Goal: Task Accomplishment & Management: Check status

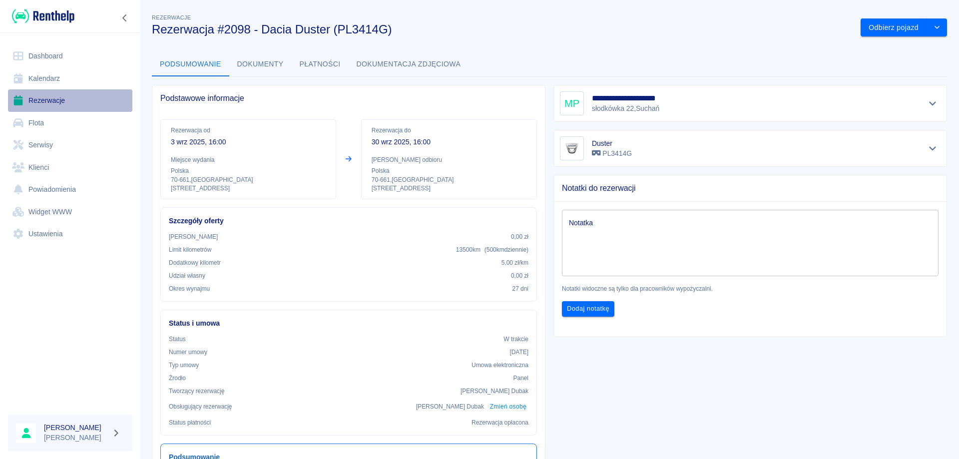
click at [67, 98] on link "Rezerwacje" at bounding box center [70, 100] width 124 height 22
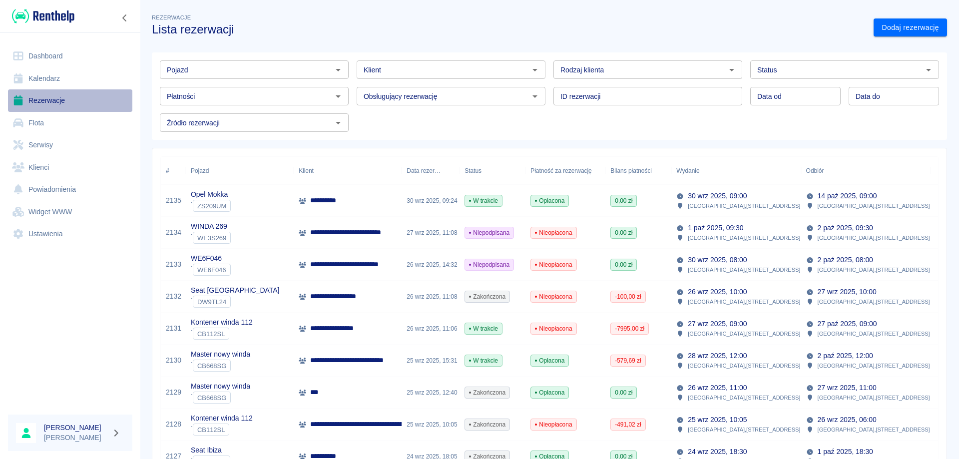
click at [34, 102] on link "Rezerwacje" at bounding box center [70, 100] width 124 height 22
click at [203, 69] on input "Pojazd" at bounding box center [246, 69] width 166 height 12
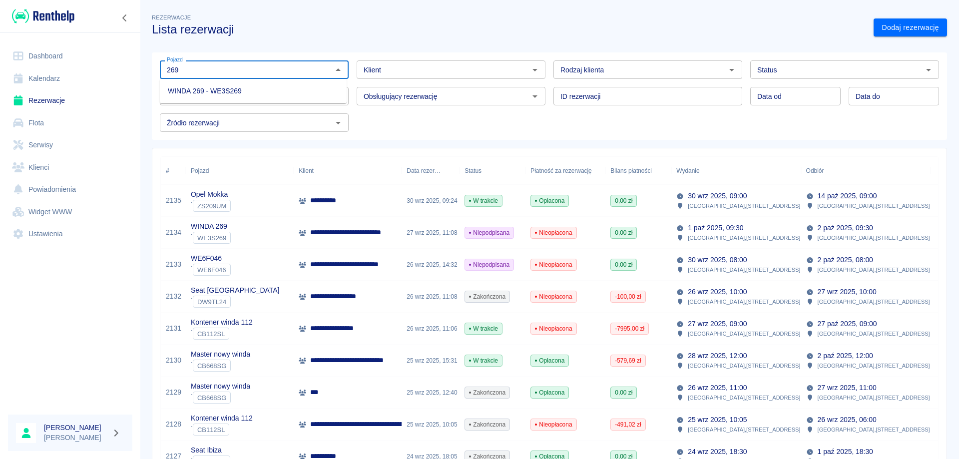
click at [194, 91] on li "WINDA 269 - WE3S269" at bounding box center [253, 91] width 187 height 16
type input "WINDA 269 - WE3S269"
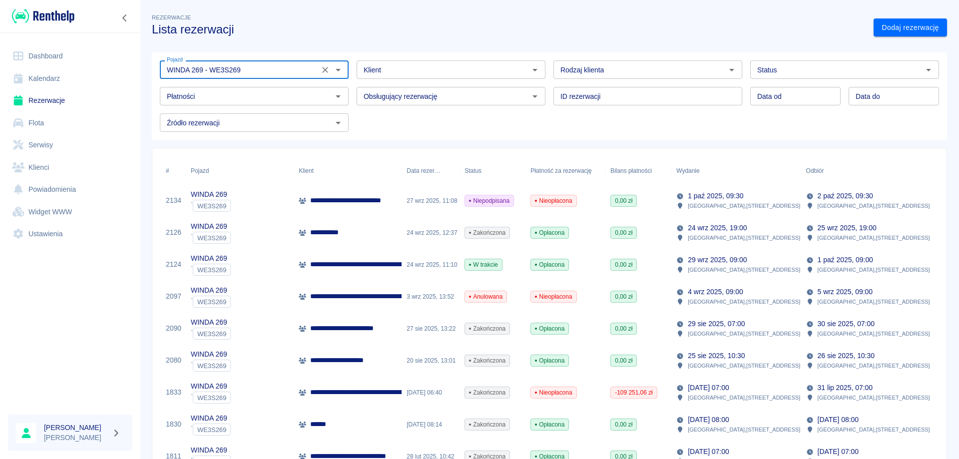
click at [329, 264] on p "**********" at bounding box center [417, 264] width 214 height 10
click at [320, 68] on icon "Wyczyść" at bounding box center [325, 70] width 10 height 10
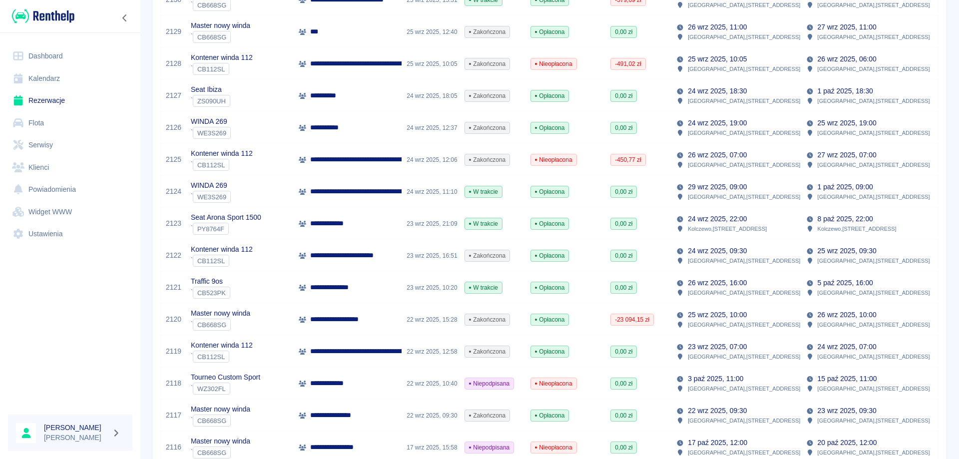
scroll to position [400, 0]
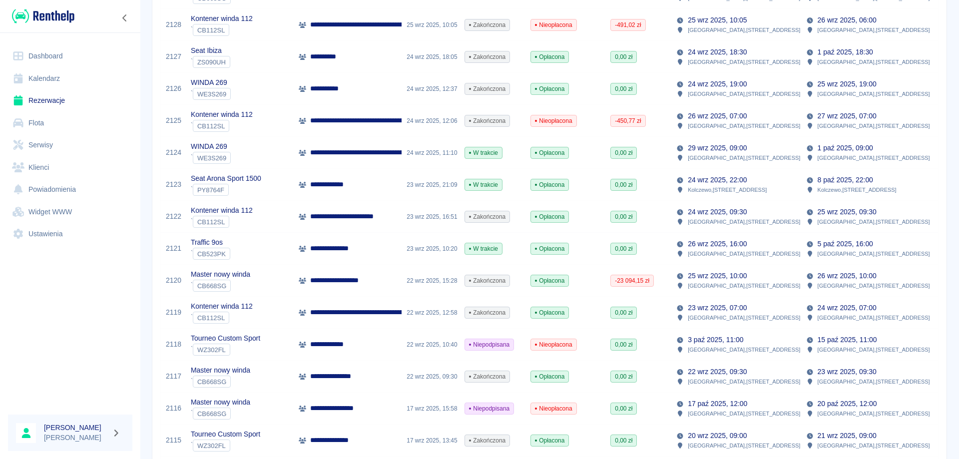
click at [325, 317] on p "**********" at bounding box center [412, 312] width 204 height 10
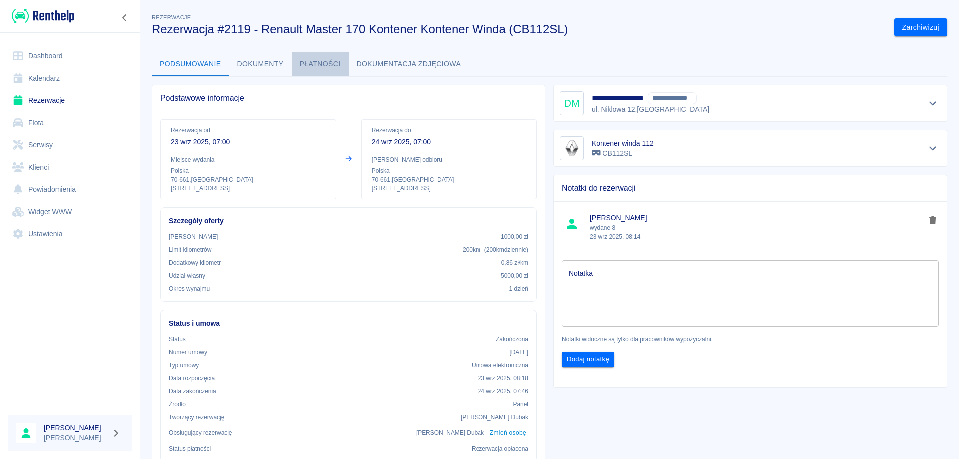
click at [306, 67] on button "Płatności" at bounding box center [320, 64] width 57 height 24
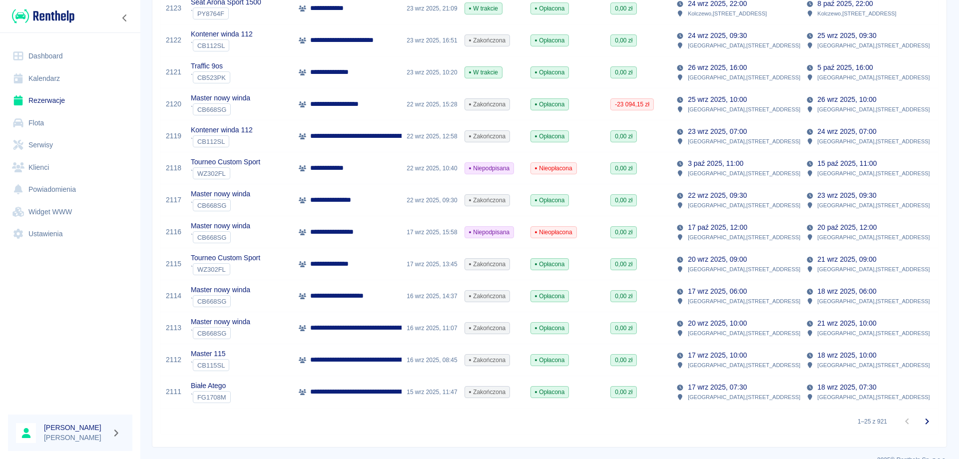
scroll to position [594, 0]
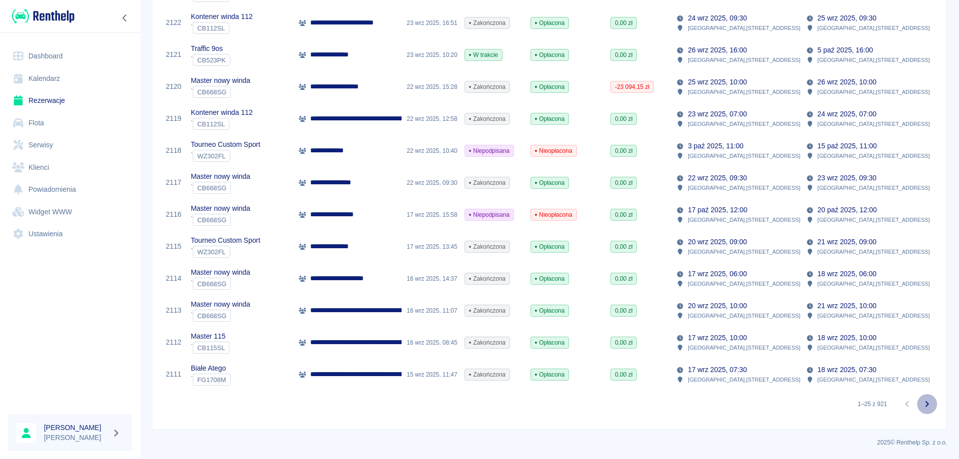
click at [921, 405] on icon "Przejdź do następnej strony" at bounding box center [927, 404] width 12 height 12
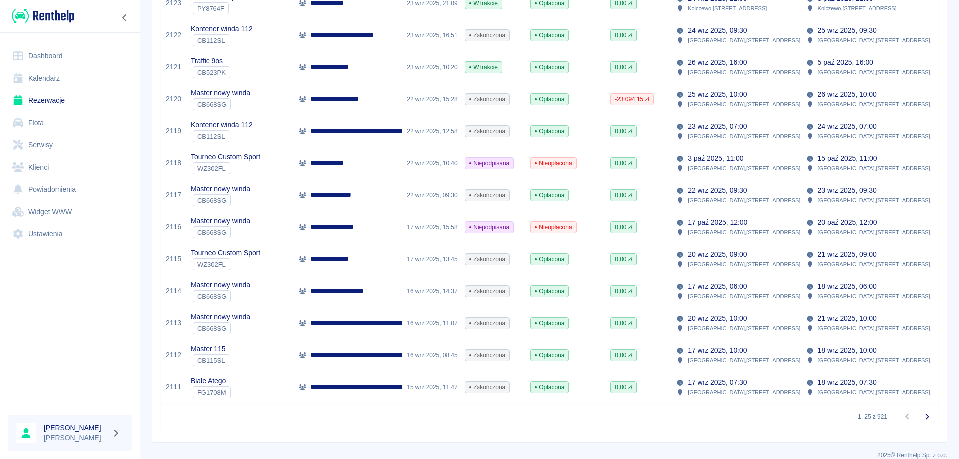
scroll to position [594, 0]
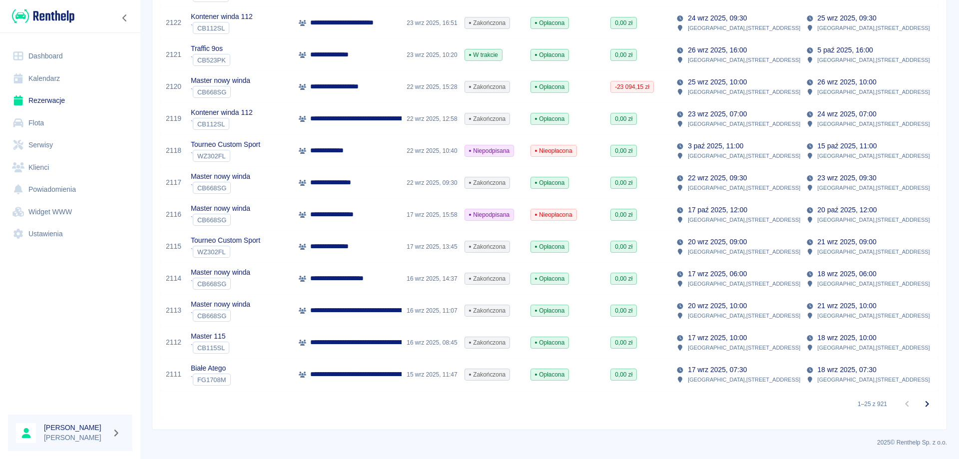
click at [923, 405] on icon "Przejdź do następnej strony" at bounding box center [927, 404] width 12 height 12
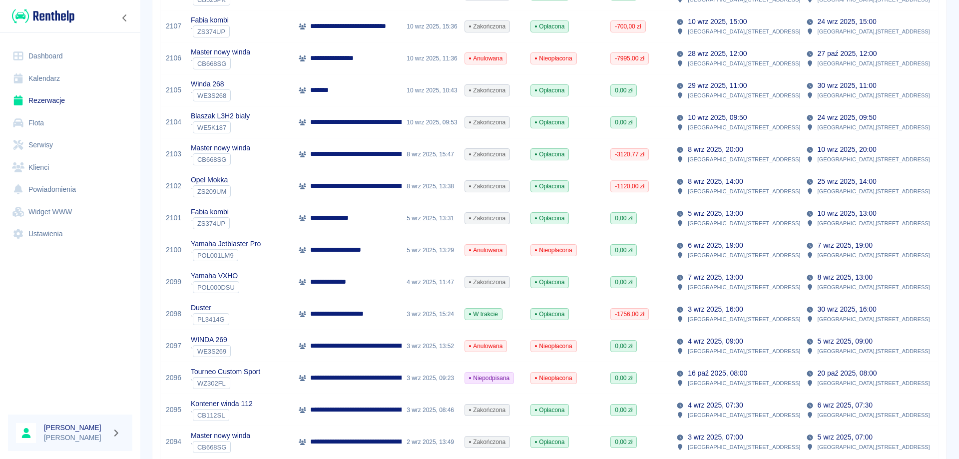
scroll to position [244, 0]
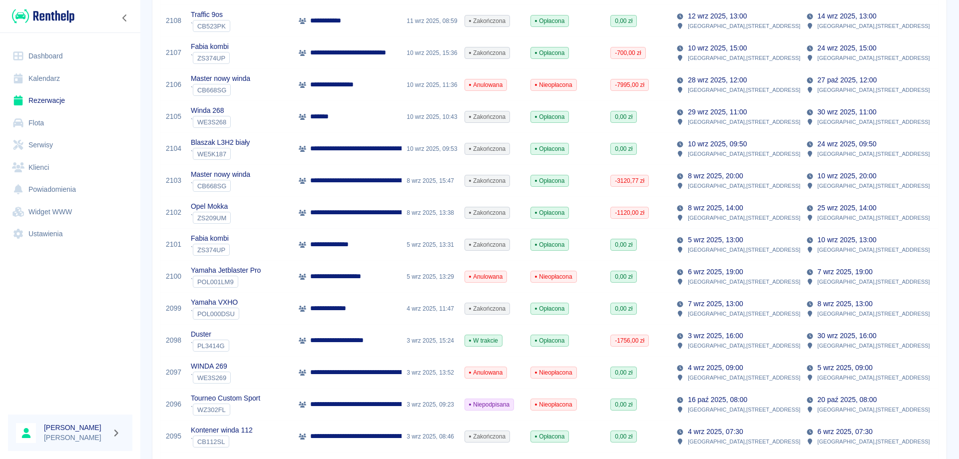
click at [328, 121] on p "*******" at bounding box center [323, 116] width 27 height 10
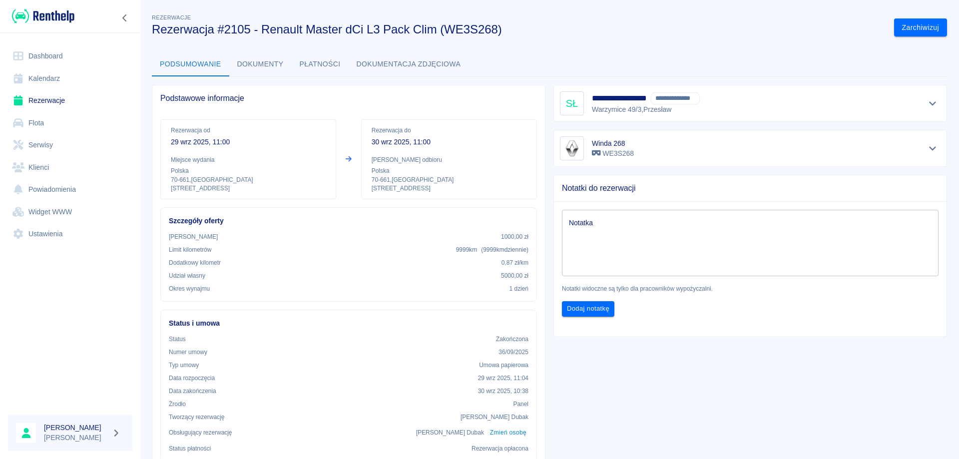
click at [333, 59] on button "Płatności" at bounding box center [320, 64] width 57 height 24
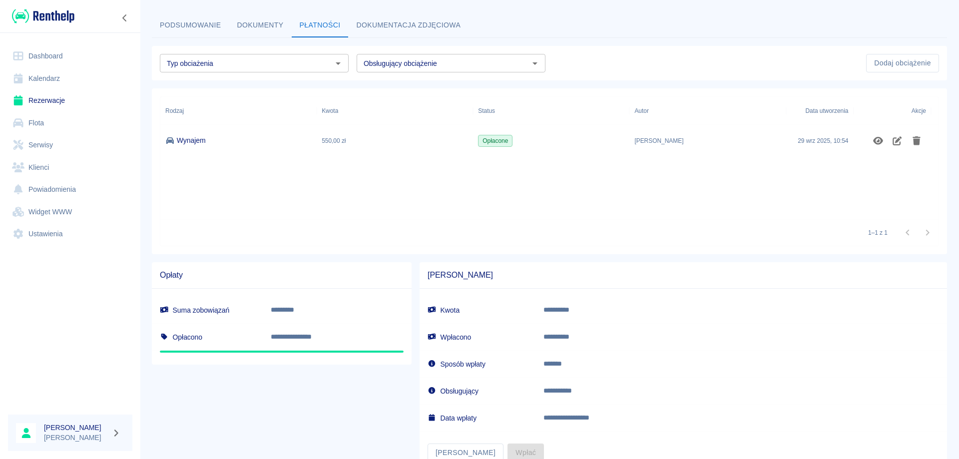
scroll to position [75, 0]
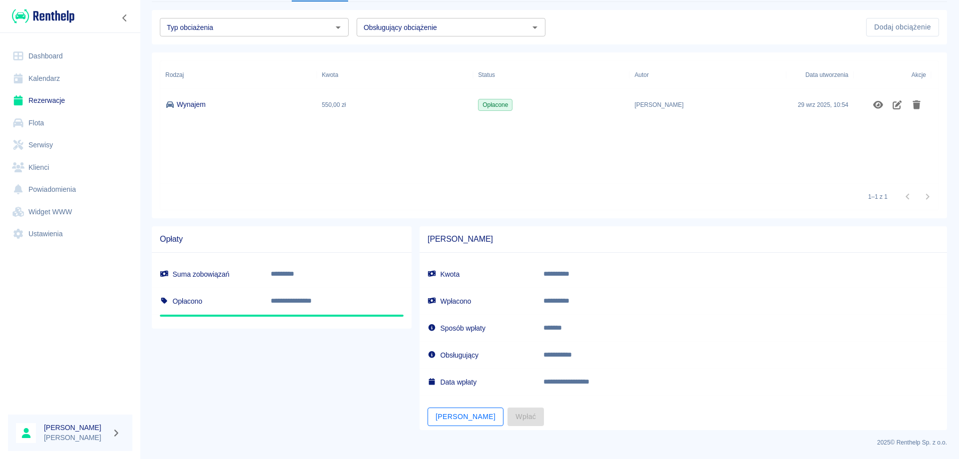
click at [446, 421] on button "[PERSON_NAME]" at bounding box center [466, 417] width 76 height 18
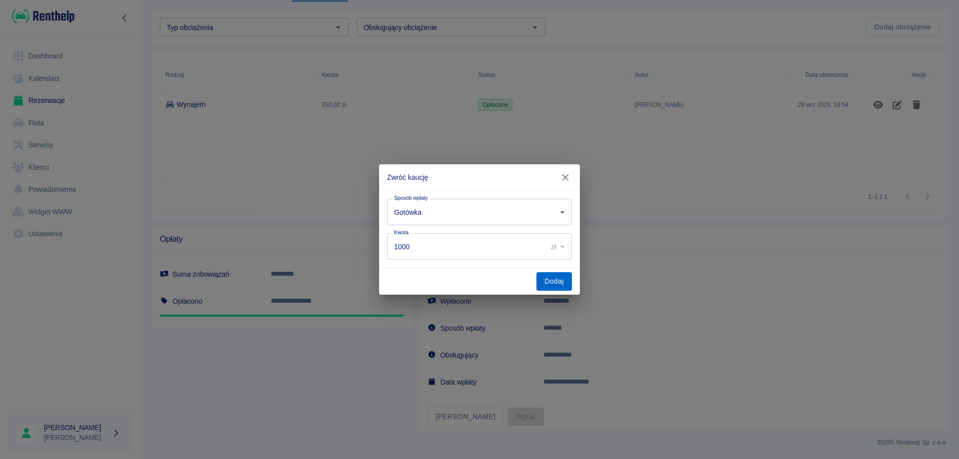
click at [552, 284] on button "Dodaj" at bounding box center [554, 281] width 35 height 18
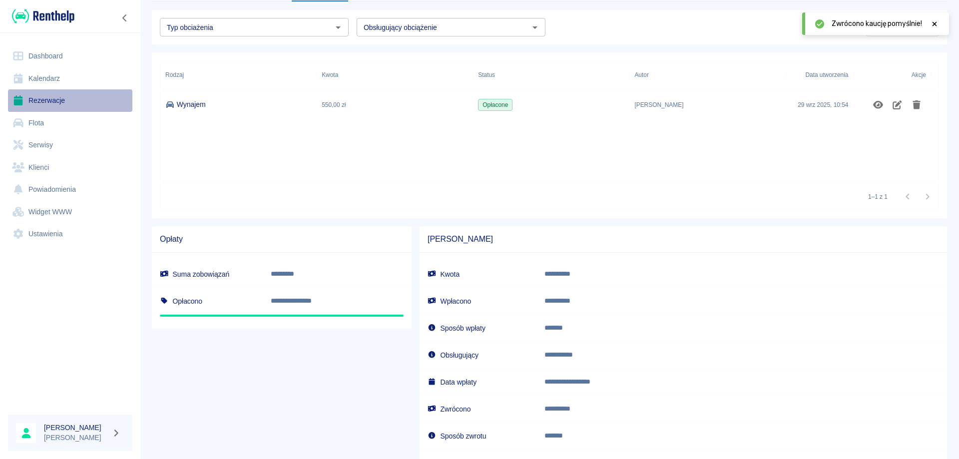
click at [36, 95] on link "Rezerwacje" at bounding box center [70, 100] width 124 height 22
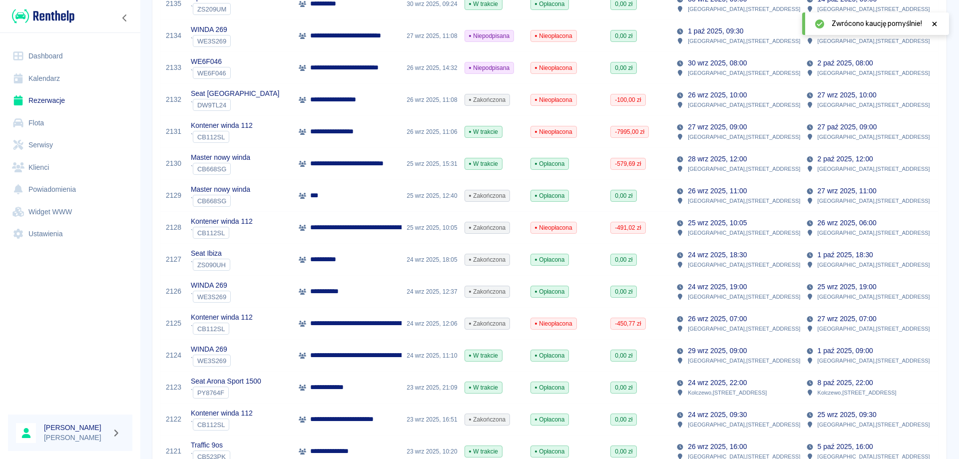
scroll to position [200, 0]
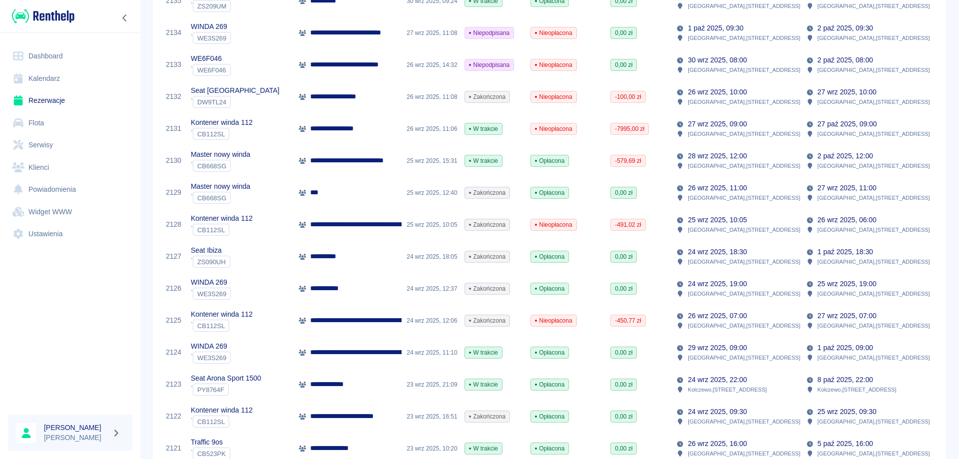
click at [349, 316] on p "**********" at bounding box center [415, 320] width 211 height 10
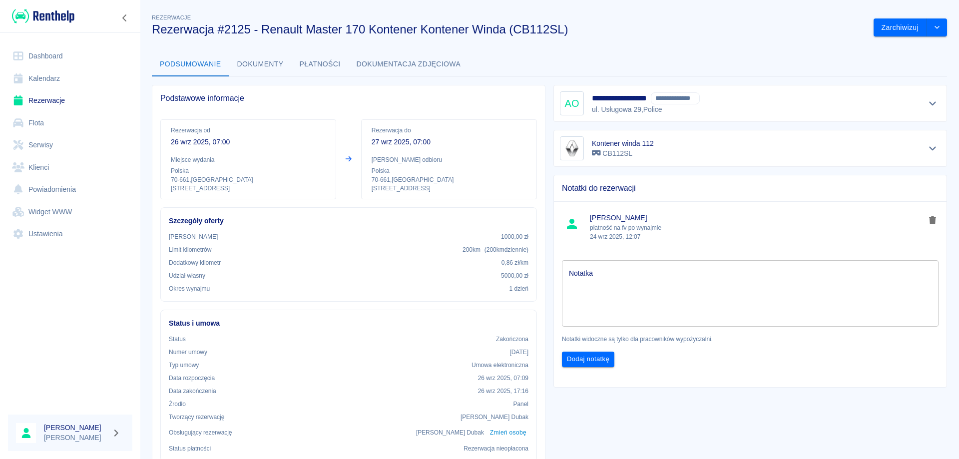
click at [310, 63] on button "Płatności" at bounding box center [320, 64] width 57 height 24
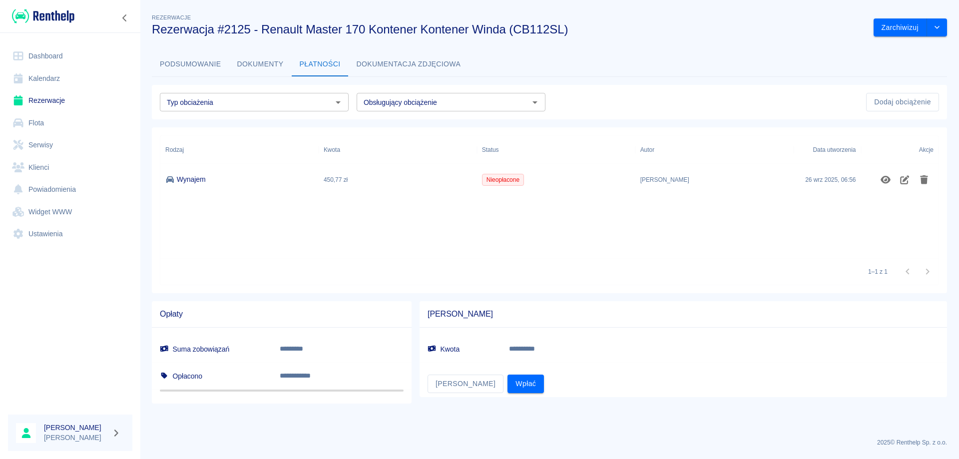
click at [264, 64] on button "Dokumenty" at bounding box center [260, 64] width 62 height 24
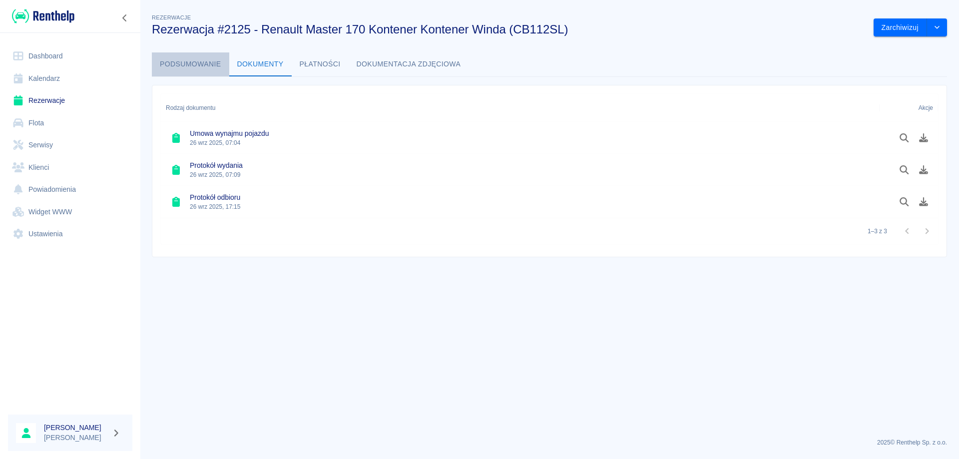
click at [184, 68] on button "Podsumowanie" at bounding box center [190, 64] width 77 height 24
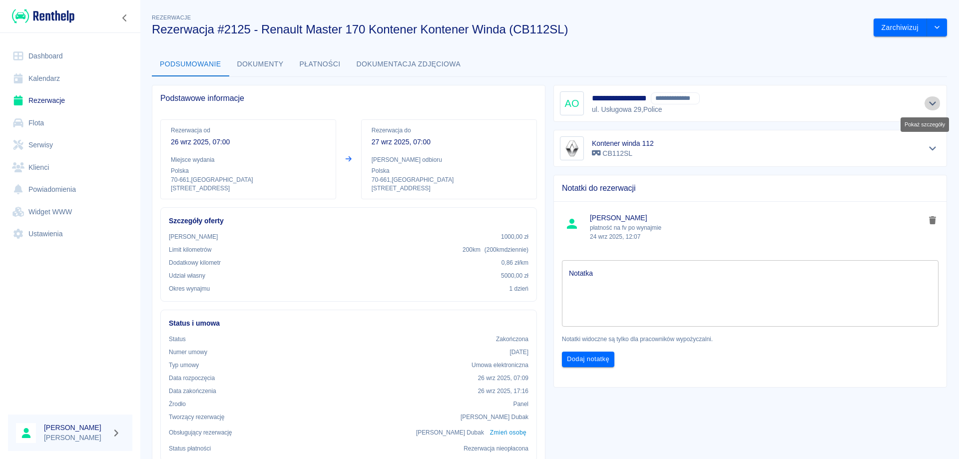
click at [927, 100] on icon "Pokaż szczegóły" at bounding box center [932, 103] width 11 height 9
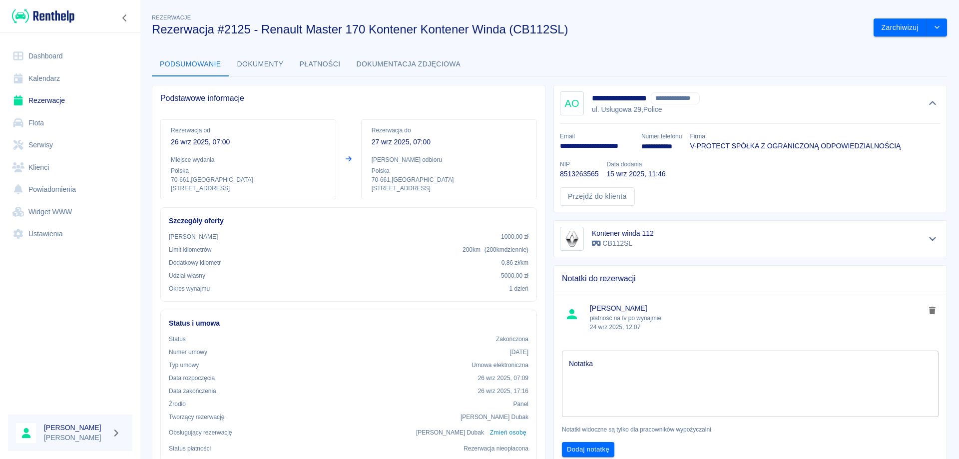
click at [581, 170] on p "8513263565" at bounding box center [579, 174] width 38 height 10
copy p "8513263565"
click at [32, 102] on link "Rezerwacje" at bounding box center [70, 100] width 124 height 22
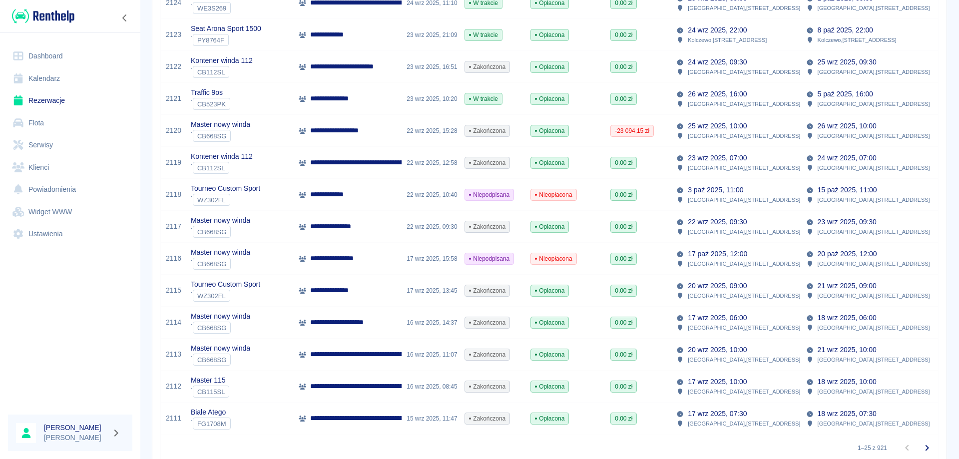
scroll to position [594, 0]
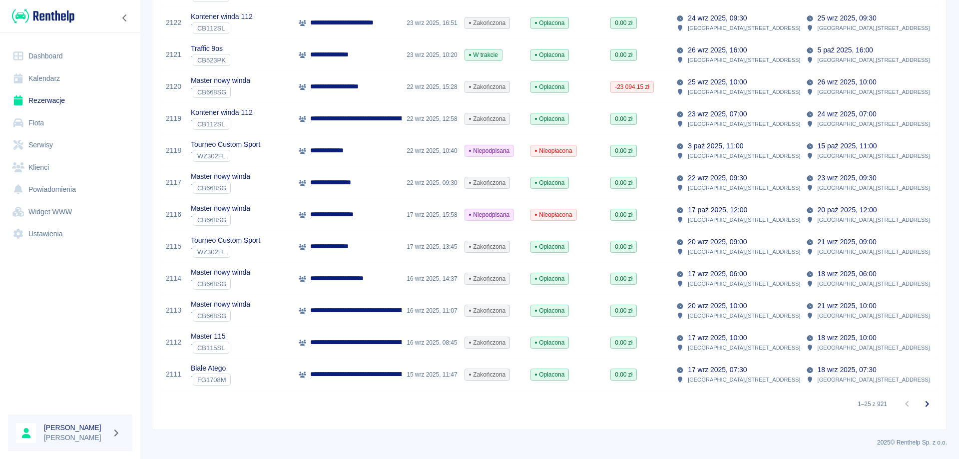
click at [373, 339] on p "**********" at bounding box center [397, 342] width 174 height 10
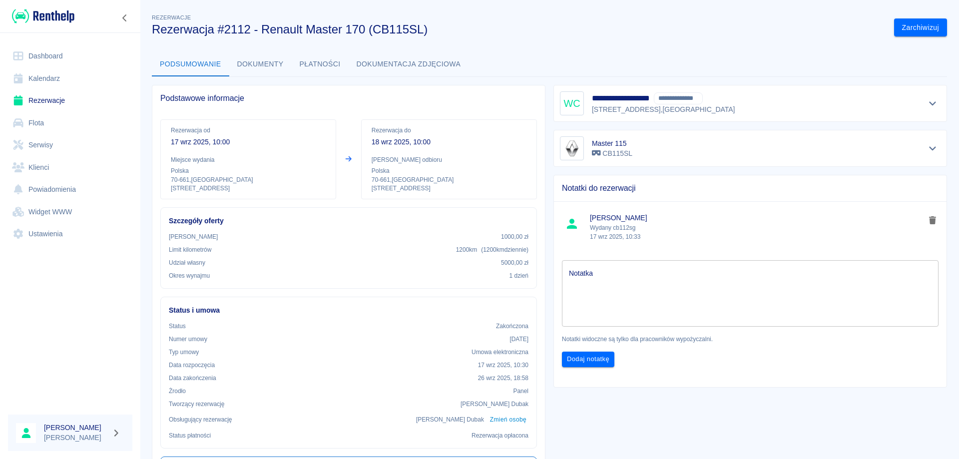
click at [334, 63] on button "Płatności" at bounding box center [320, 64] width 57 height 24
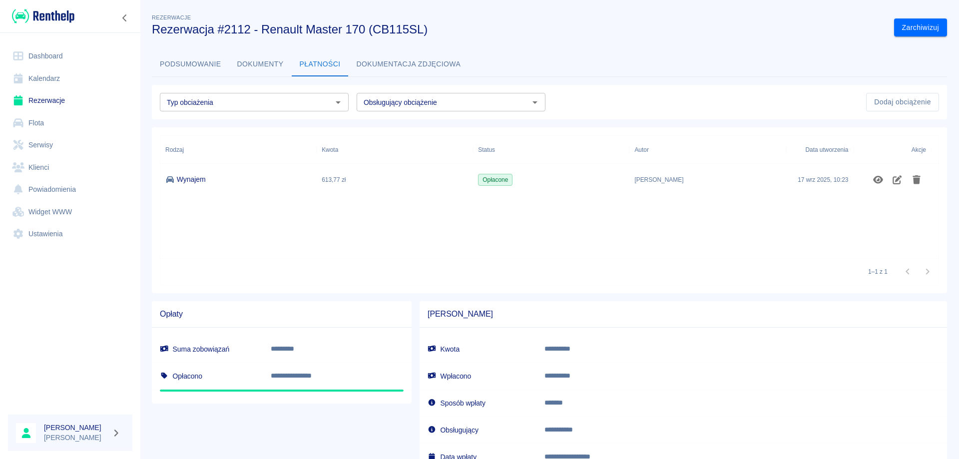
click at [36, 100] on link "Rezerwacje" at bounding box center [70, 100] width 124 height 22
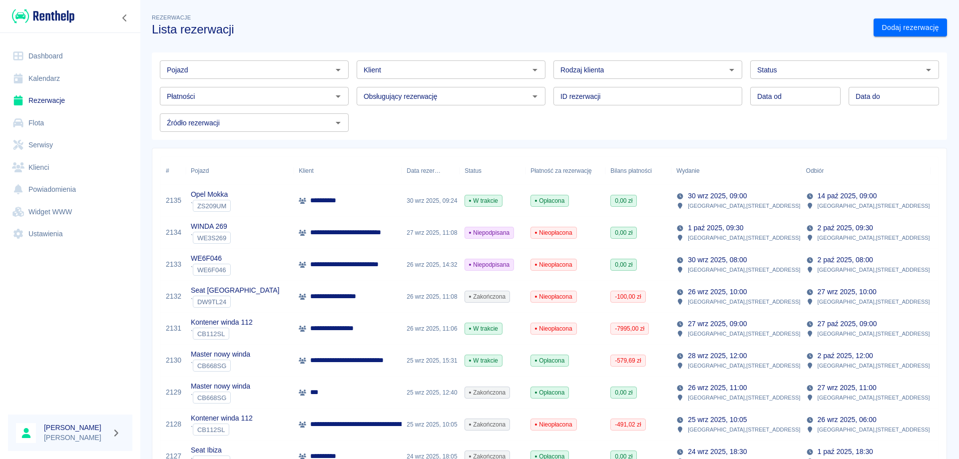
click at [340, 360] on p "**********" at bounding box center [371, 360] width 122 height 10
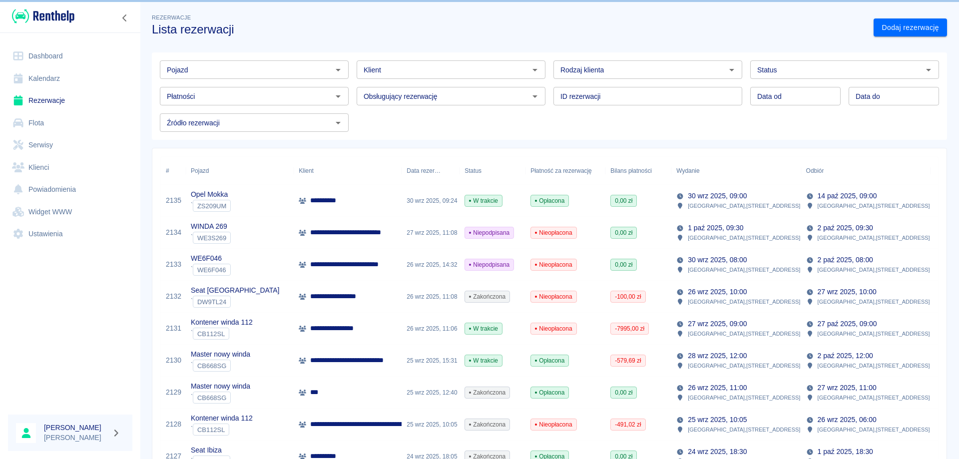
click at [367, 360] on p "**********" at bounding box center [371, 360] width 122 height 10
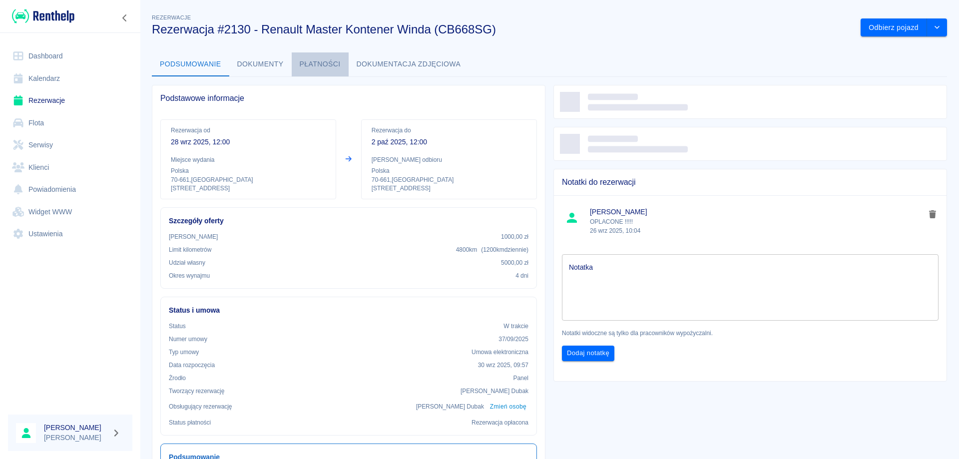
click at [328, 68] on button "Płatności" at bounding box center [320, 64] width 57 height 24
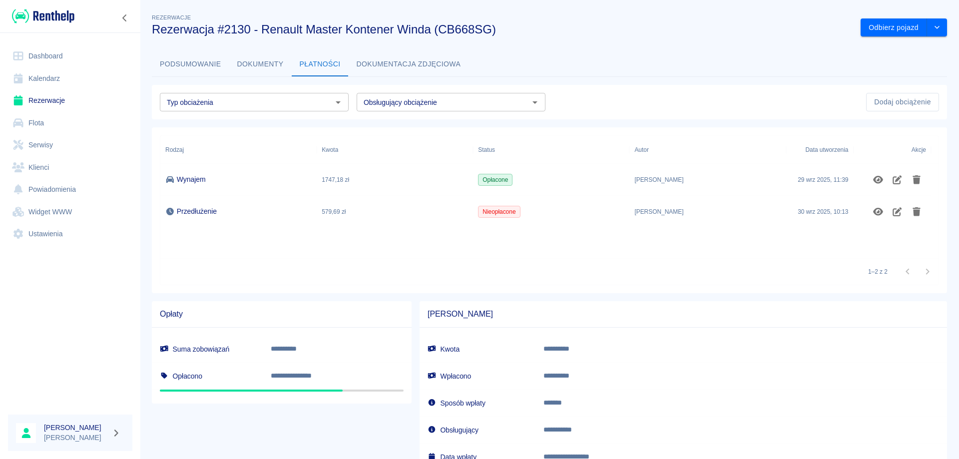
click at [196, 63] on button "Podsumowanie" at bounding box center [190, 64] width 77 height 24
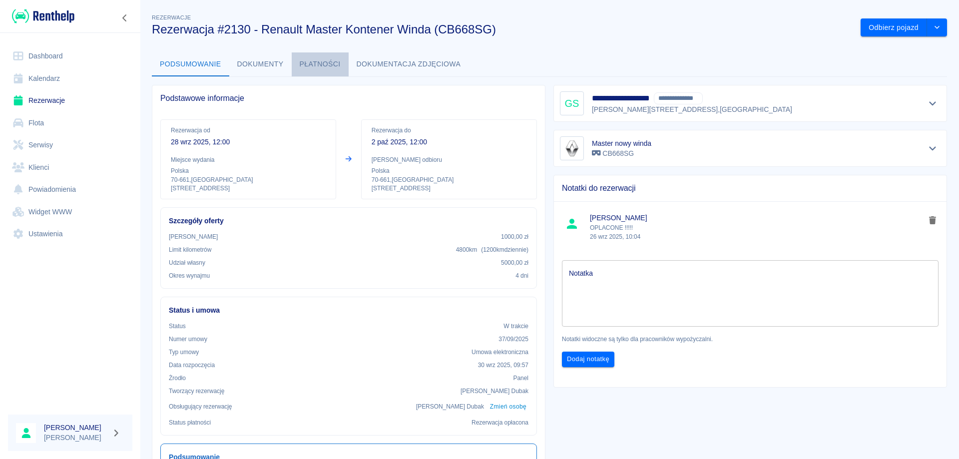
click at [315, 58] on button "Płatności" at bounding box center [320, 64] width 57 height 24
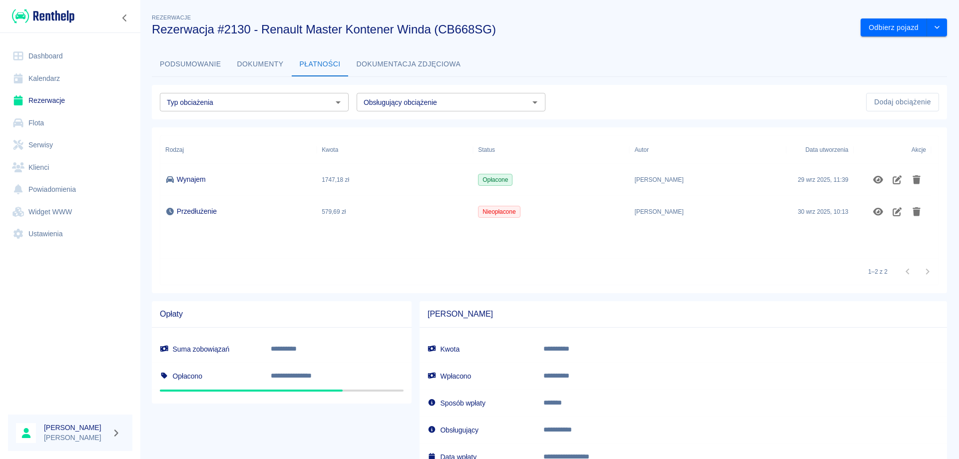
scroll to position [50, 0]
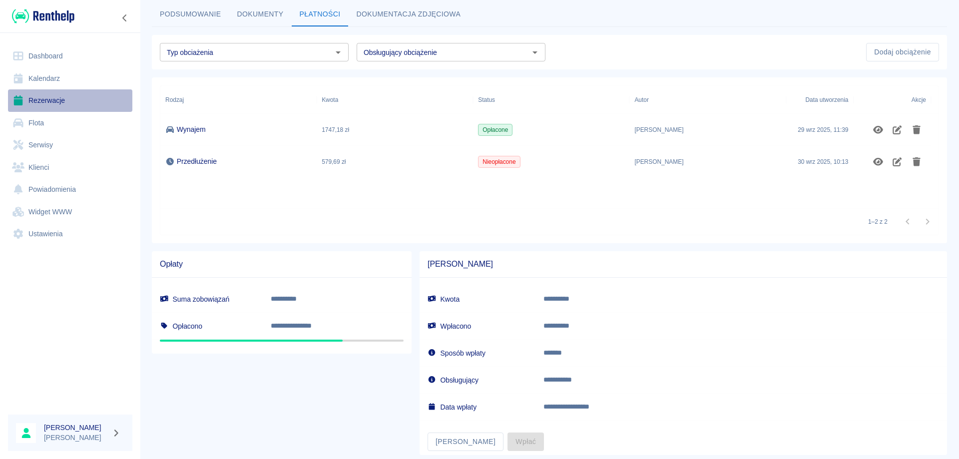
click at [36, 96] on link "Rezerwacje" at bounding box center [70, 100] width 124 height 22
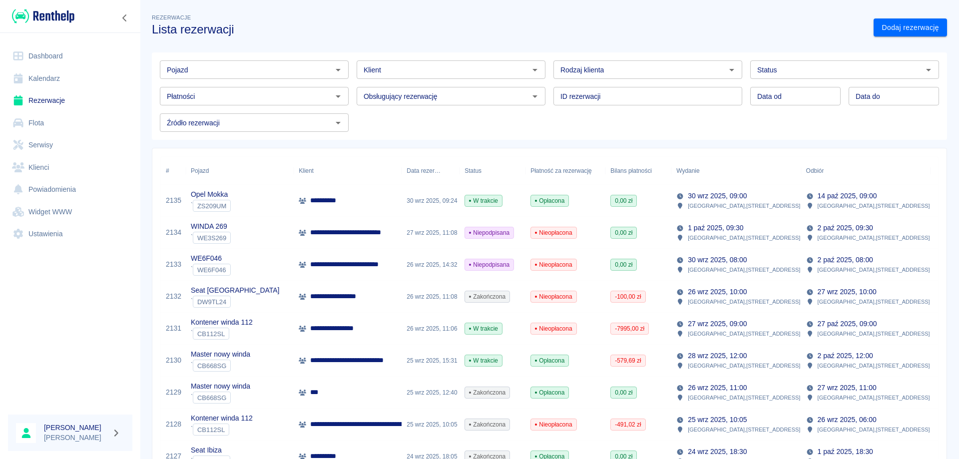
click at [220, 71] on input "Pojazd" at bounding box center [246, 69] width 166 height 12
click at [218, 93] on li "Opel Mokka - ZS209UM" at bounding box center [253, 91] width 187 height 16
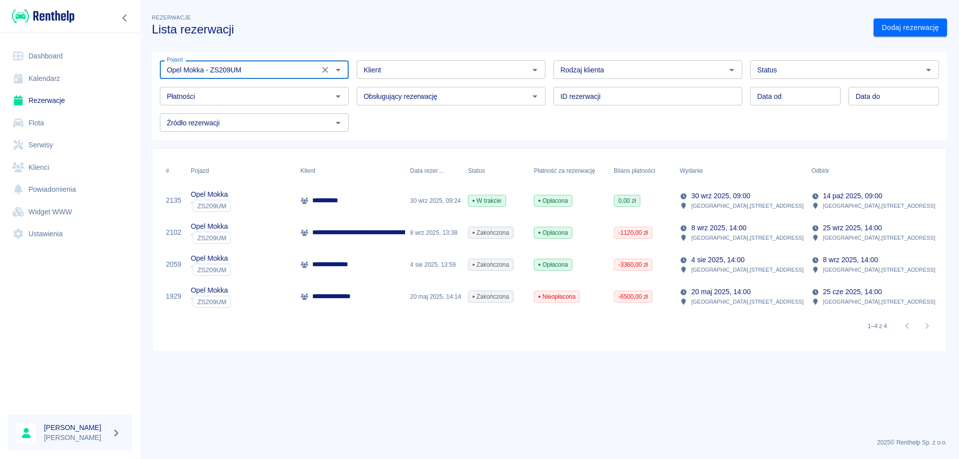
type input "Opel Mokka - ZS209UM"
click at [333, 234] on p "**********" at bounding box center [465, 232] width 307 height 10
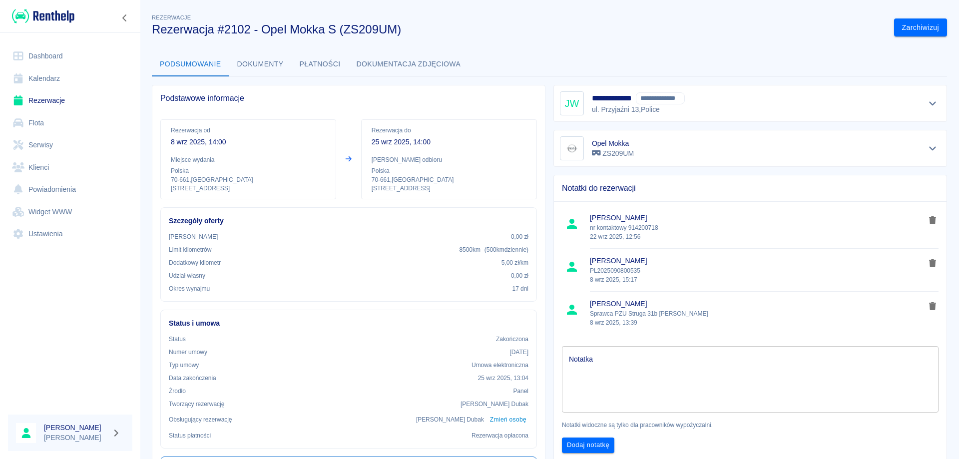
click at [260, 60] on button "Dokumenty" at bounding box center [260, 64] width 62 height 24
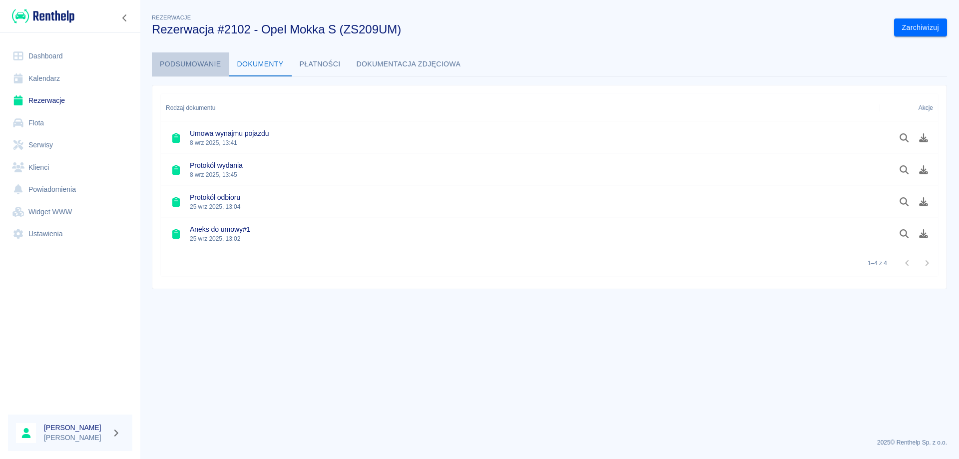
click at [199, 60] on button "Podsumowanie" at bounding box center [190, 64] width 77 height 24
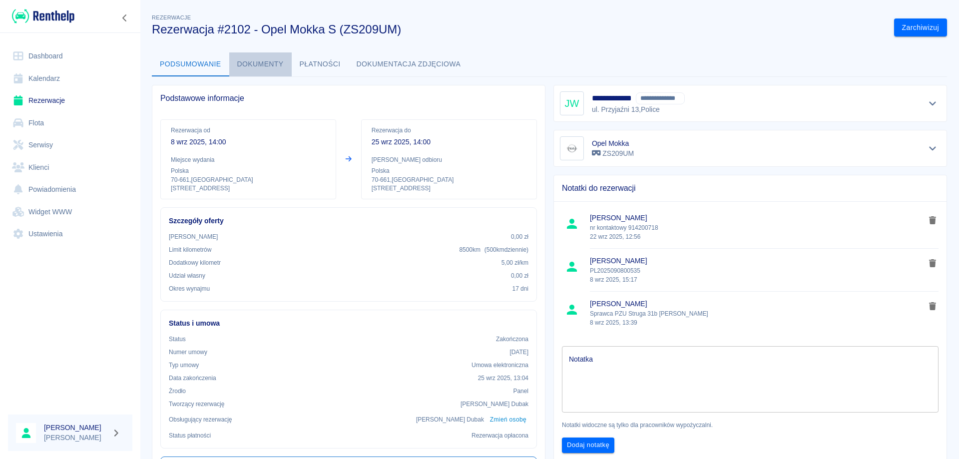
click at [272, 60] on button "Dokumenty" at bounding box center [260, 64] width 62 height 24
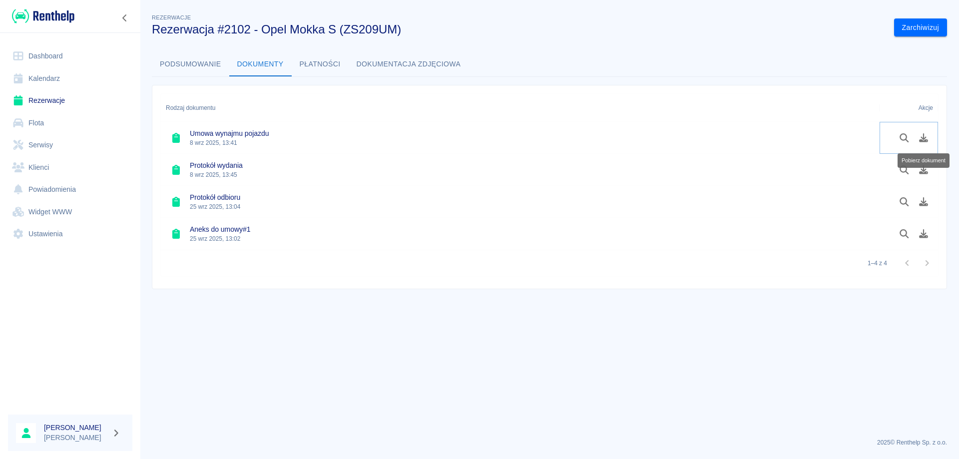
click at [921, 141] on icon "Pobierz dokument" at bounding box center [923, 137] width 9 height 9
click at [924, 169] on icon "Pobierz dokument" at bounding box center [923, 169] width 11 height 9
click at [920, 203] on icon "Pobierz dokument" at bounding box center [923, 201] width 11 height 9
click at [926, 239] on button "Pobierz dokument" at bounding box center [923, 233] width 19 height 17
click at [177, 65] on button "Podsumowanie" at bounding box center [190, 64] width 77 height 24
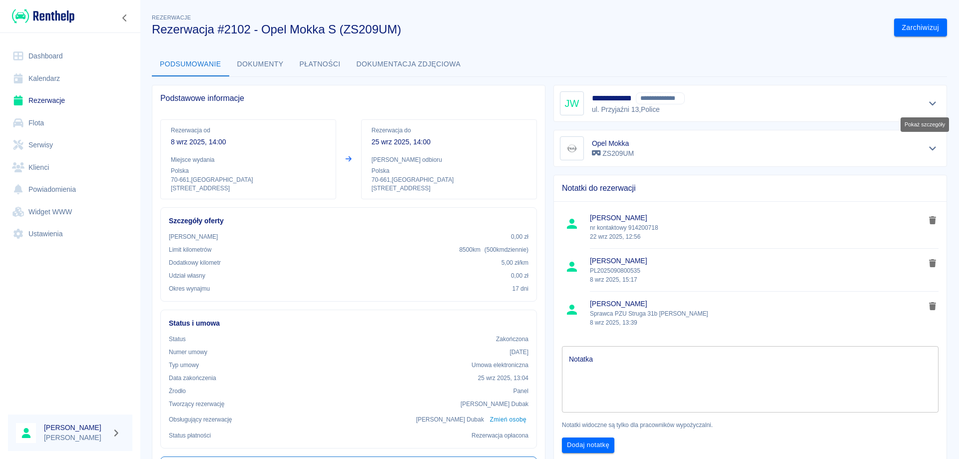
click at [927, 104] on icon "Pokaż szczegóły" at bounding box center [932, 103] width 11 height 9
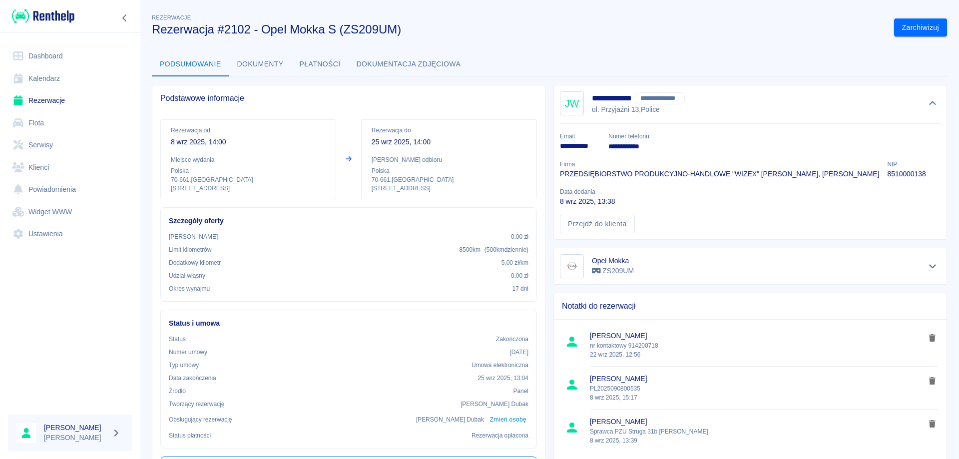
click at [569, 147] on p "**********" at bounding box center [580, 146] width 40 height 10
copy p "**********"
